Goal: Transaction & Acquisition: Purchase product/service

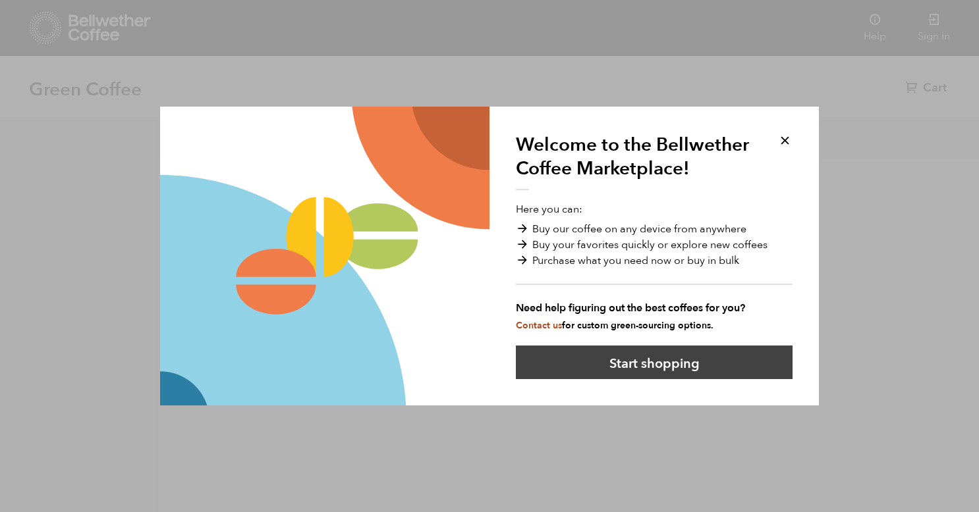
click at [673, 358] on button "Start shopping" at bounding box center [654, 363] width 277 height 34
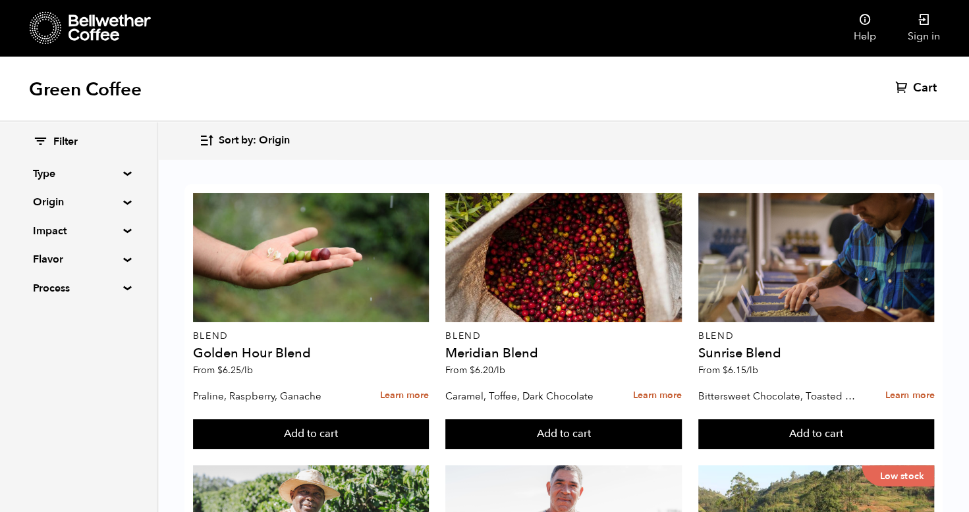
scroll to position [635, 0]
click at [96, 209] on summary "Origin" at bounding box center [78, 202] width 91 height 16
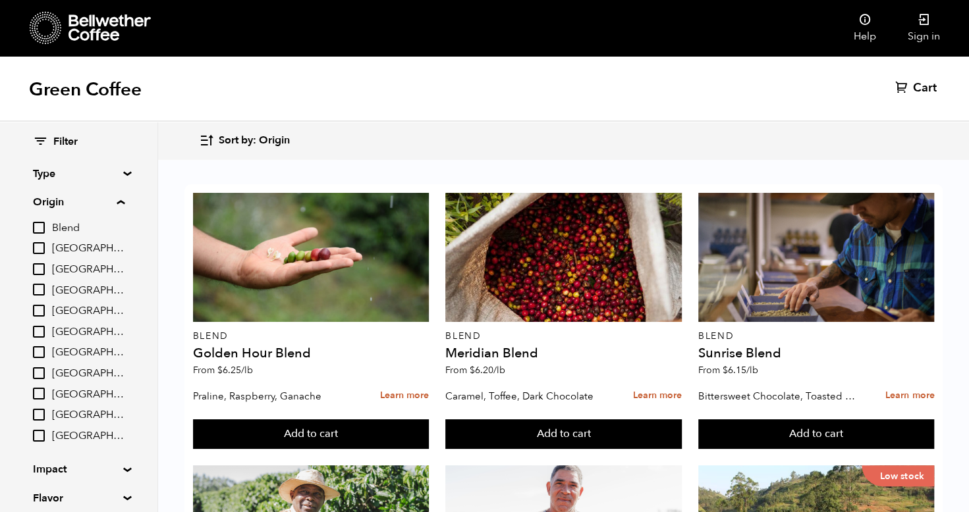
click at [78, 411] on span "[GEOGRAPHIC_DATA]" at bounding box center [88, 415] width 72 height 14
click at [0, 0] on input "[GEOGRAPHIC_DATA]" at bounding box center [0, 0] width 0 height 0
checkbox input "true"
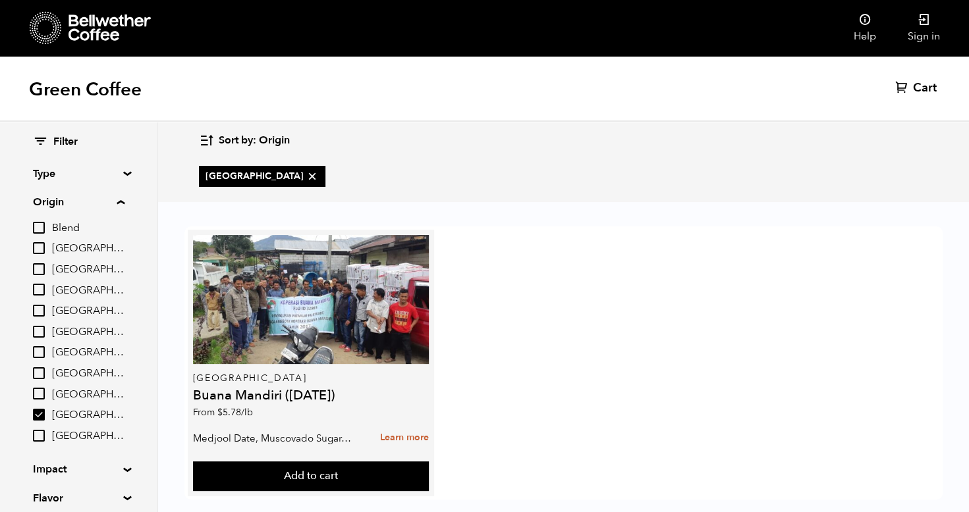
click at [311, 390] on h4 "Buana Mandiri ([DATE])" at bounding box center [311, 395] width 236 height 13
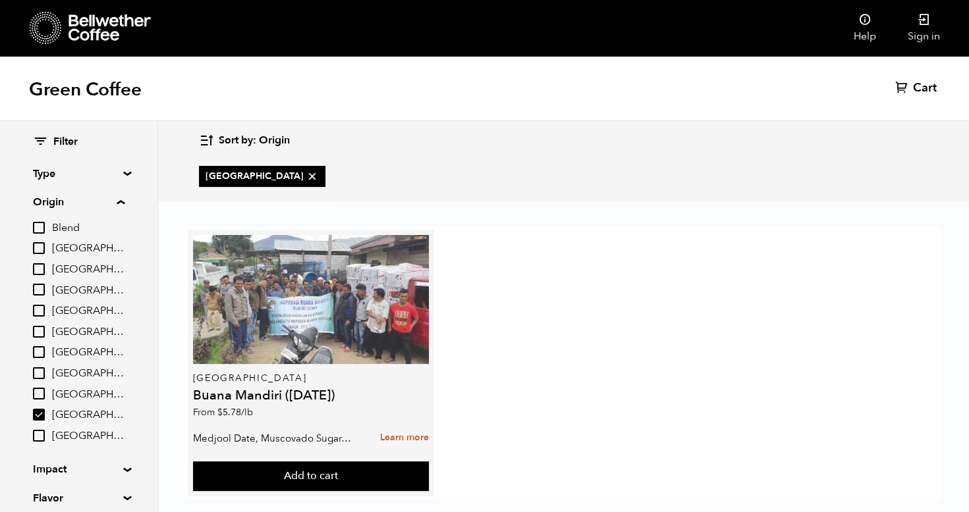
click at [340, 315] on div at bounding box center [311, 299] width 236 height 129
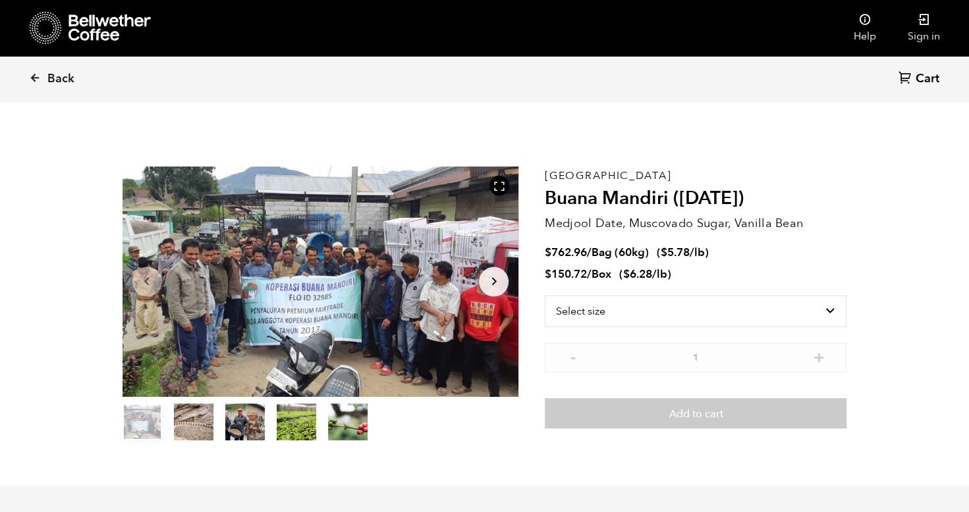
scroll to position [573, 701]
drag, startPoint x: 49, startPoint y: 81, endPoint x: 57, endPoint y: 92, distance: 13.7
click at [57, 92] on link "Back" at bounding box center [70, 79] width 82 height 45
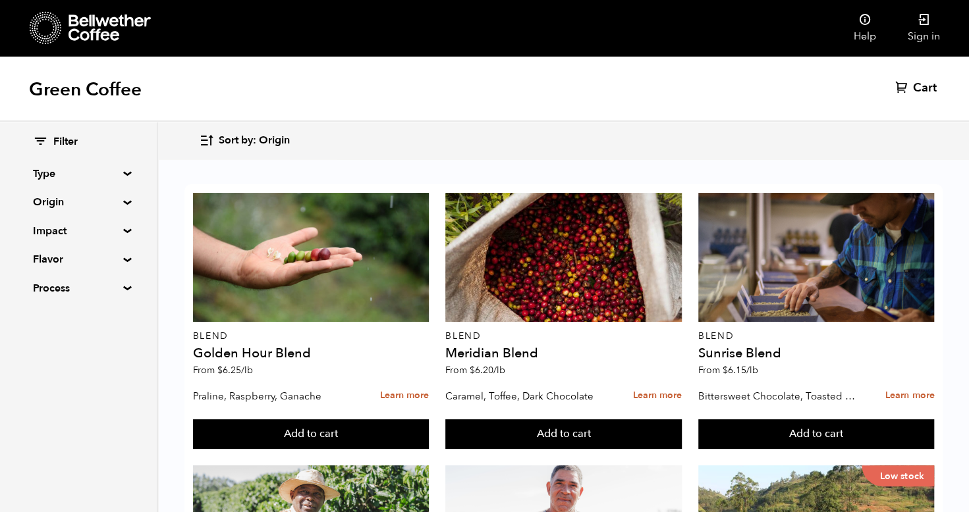
scroll to position [7, 0]
click at [116, 264] on summary "Flavor" at bounding box center [78, 260] width 91 height 16
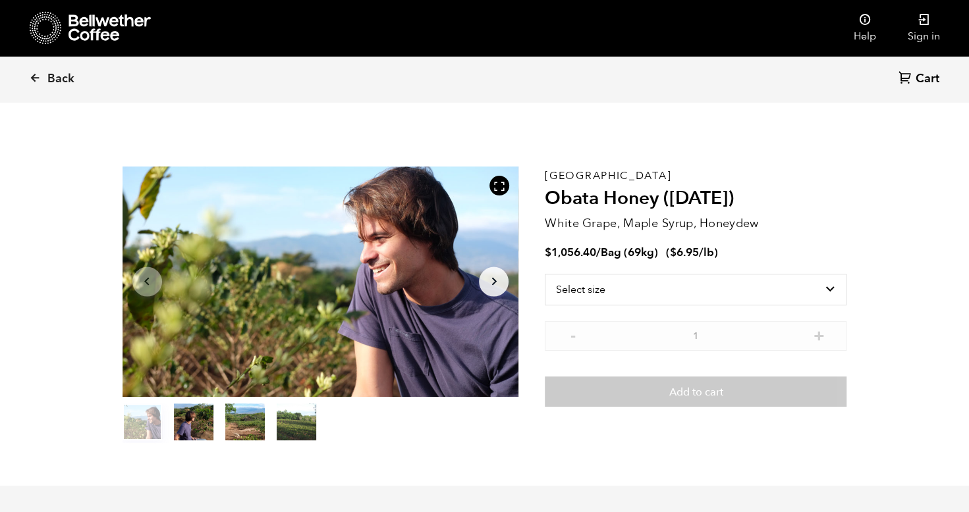
scroll to position [573, 701]
click at [491, 286] on icon "Arrow Right" at bounding box center [494, 282] width 16 height 16
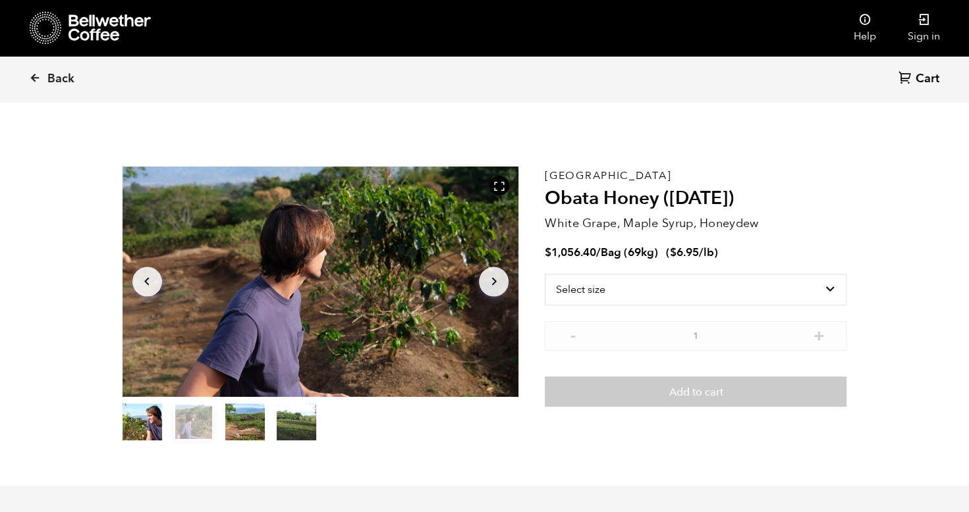
click at [491, 286] on icon "Arrow Right" at bounding box center [494, 282] width 16 height 16
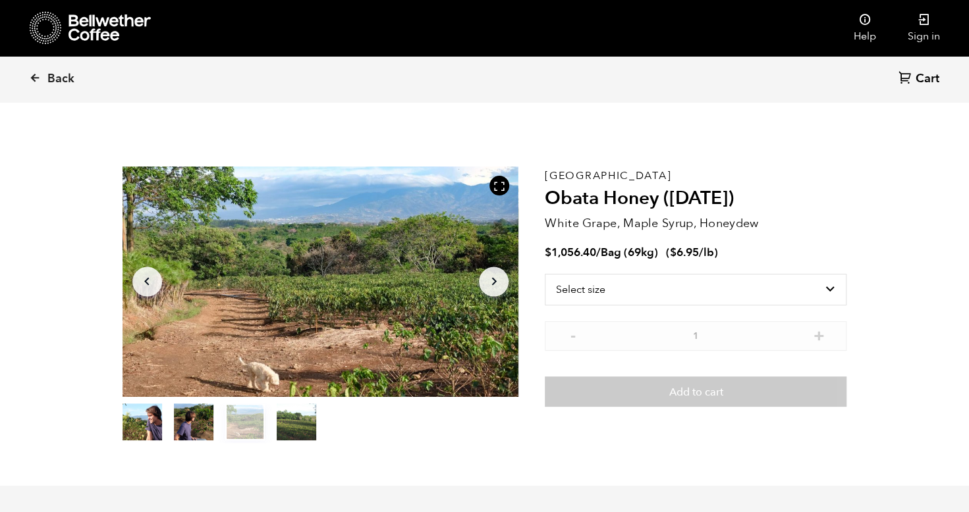
click at [491, 286] on icon "Arrow Right" at bounding box center [494, 282] width 16 height 16
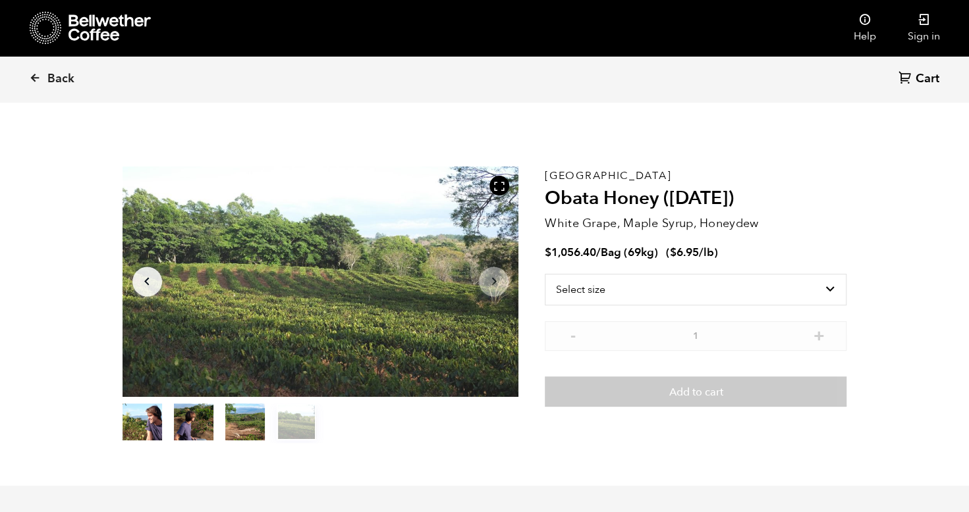
click at [491, 286] on icon "Arrow Right" at bounding box center [494, 282] width 16 height 16
drag, startPoint x: 65, startPoint y: 79, endPoint x: 61, endPoint y: 101, distance: 22.2
click at [61, 101] on link "Back" at bounding box center [70, 79] width 82 height 45
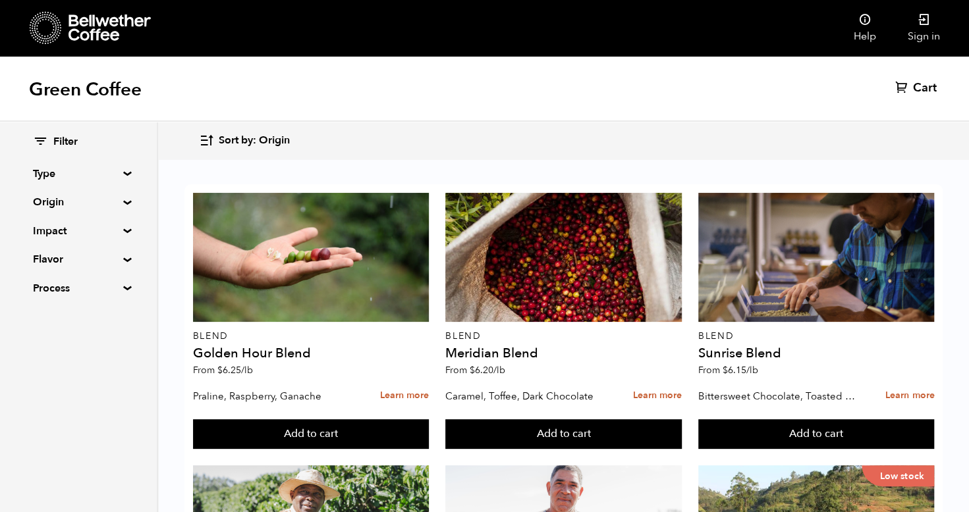
scroll to position [282, 0]
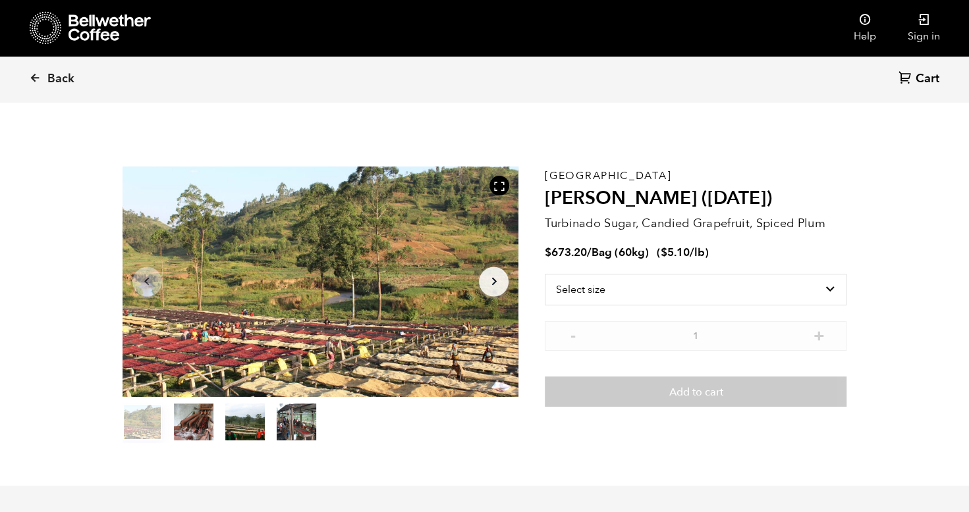
scroll to position [573, 701]
click at [30, 80] on icon at bounding box center [35, 78] width 12 height 12
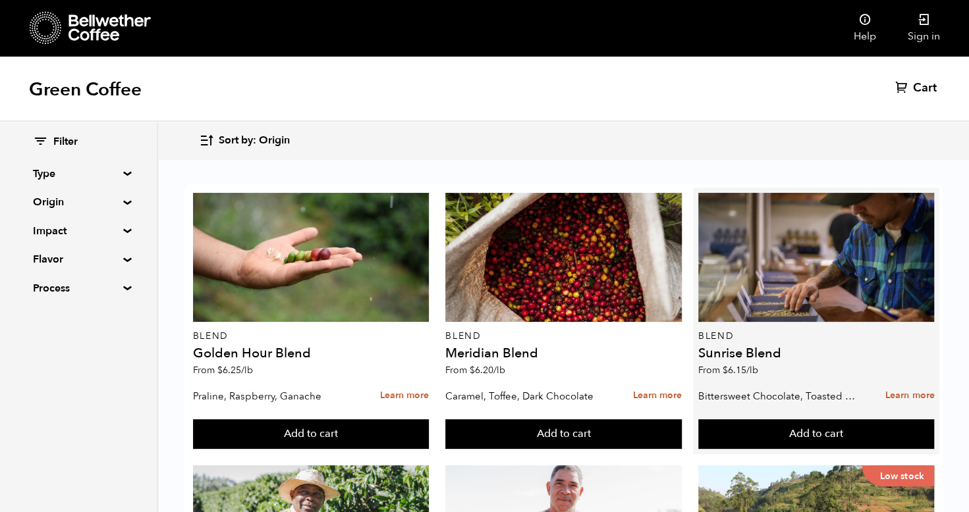
click at [804, 327] on div "Blend Sunrise Blend From $ 6.15 /lb" at bounding box center [816, 288] width 236 height 190
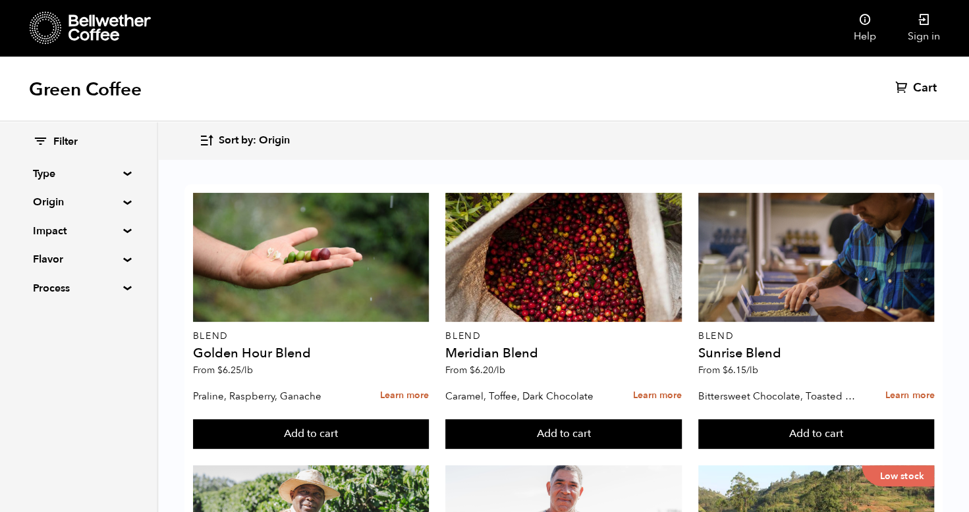
scroll to position [242, 0]
